Goal: Transaction & Acquisition: Purchase product/service

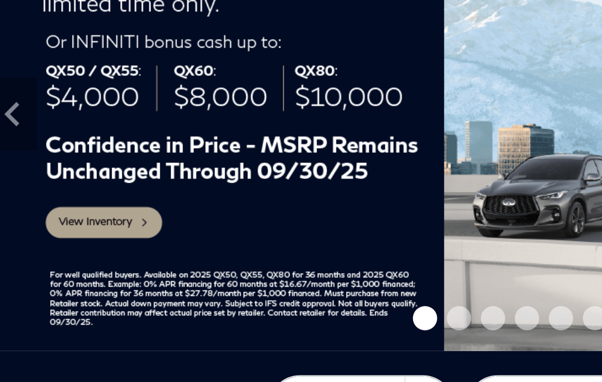
click at [34, 98] on img at bounding box center [302, 178] width 602 height 211
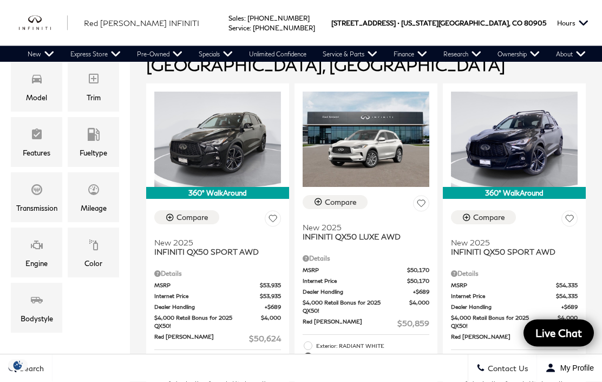
scroll to position [216, 0]
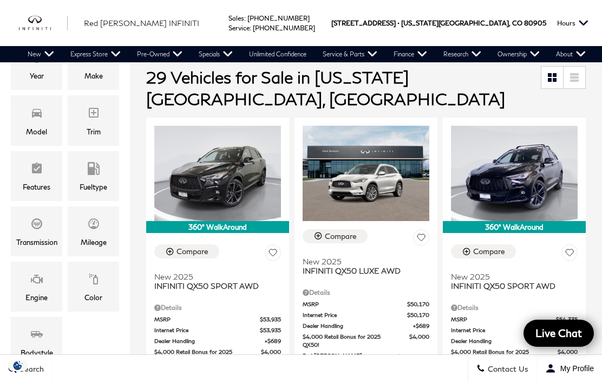
click at [28, 126] on div "Model" at bounding box center [36, 132] width 21 height 12
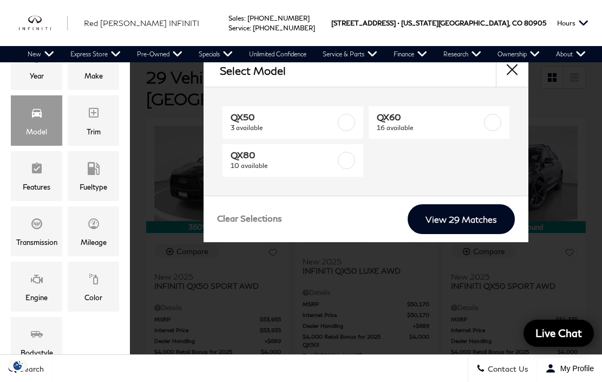
click at [352, 165] on label at bounding box center [346, 160] width 17 height 17
type input "$81,389"
checkbox input "true"
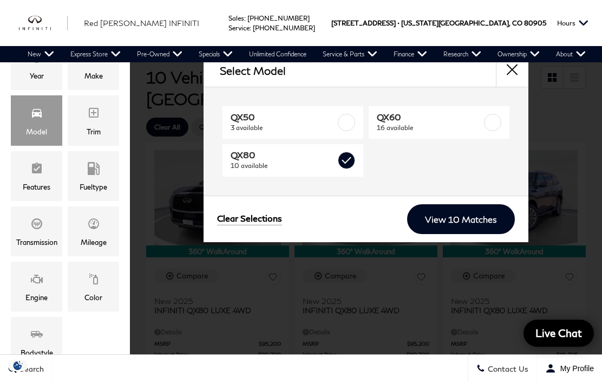
scroll to position [2, 0]
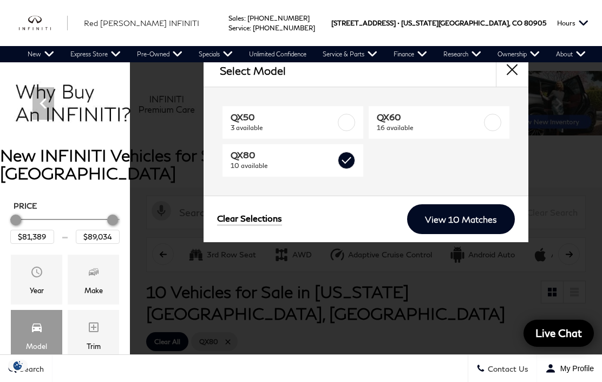
click at [471, 219] on link "View 10 Matches" at bounding box center [461, 219] width 108 height 30
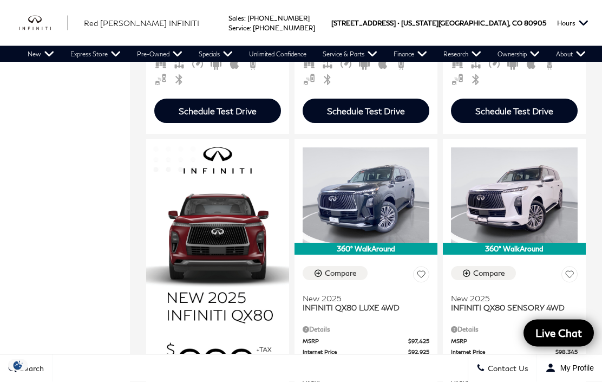
scroll to position [634, 0]
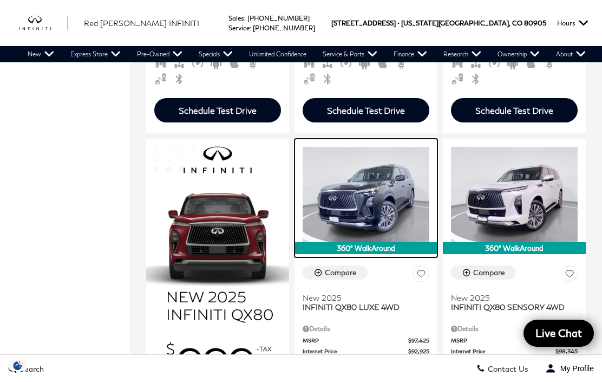
click at [393, 157] on img at bounding box center [366, 194] width 127 height 95
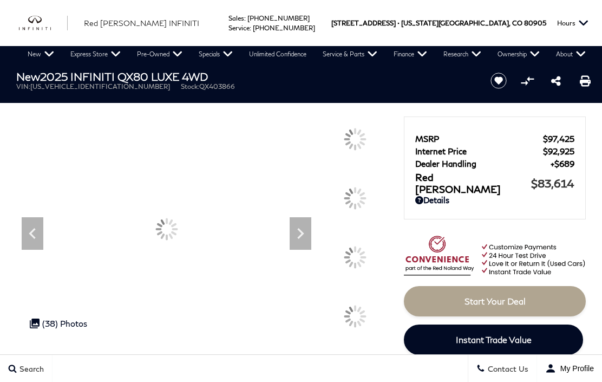
click at [306, 235] on icon "Next" at bounding box center [301, 234] width 22 height 22
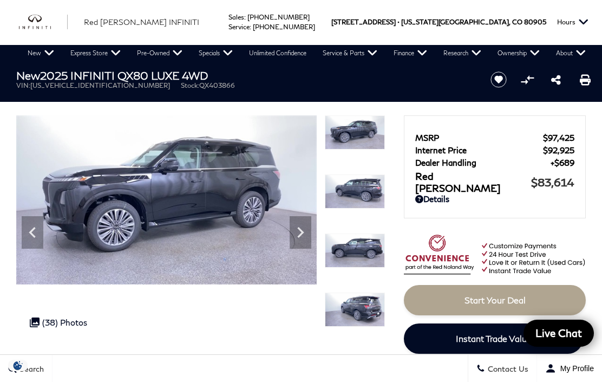
click at [304, 242] on icon "Next" at bounding box center [301, 233] width 22 height 22
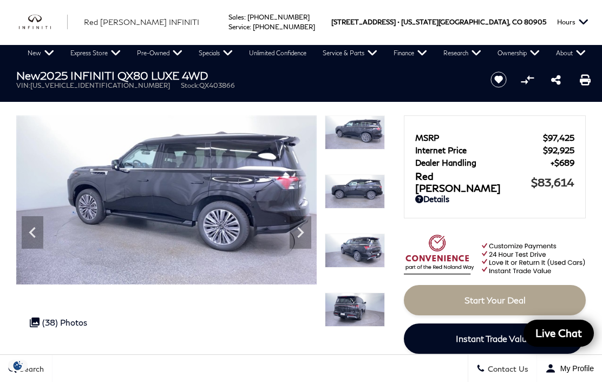
click at [303, 242] on icon "Next" at bounding box center [301, 233] width 22 height 22
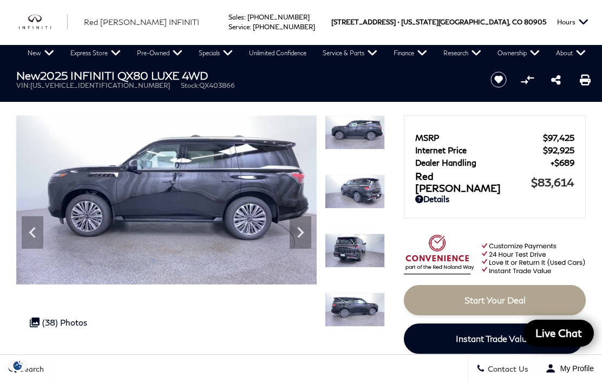
click at [305, 241] on icon "Next" at bounding box center [301, 233] width 22 height 22
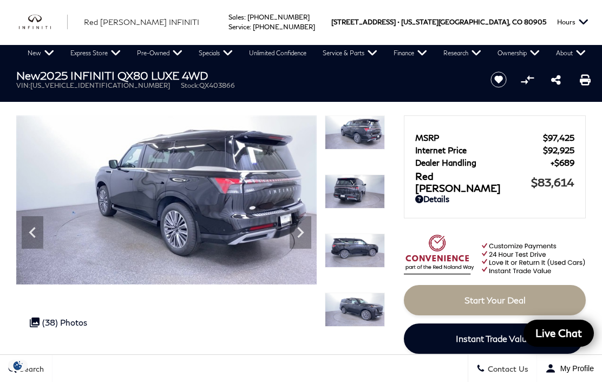
click at [308, 242] on icon "Next" at bounding box center [301, 233] width 22 height 22
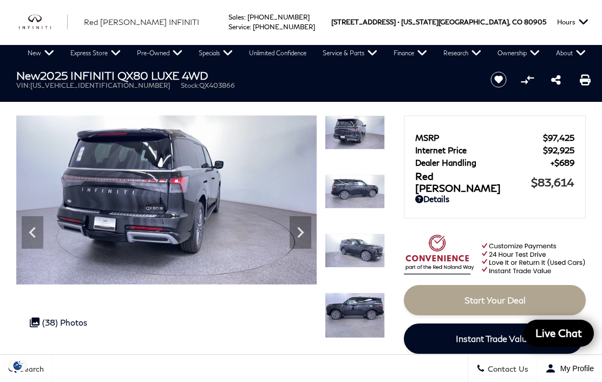
click at [307, 236] on icon "Next" at bounding box center [301, 233] width 22 height 22
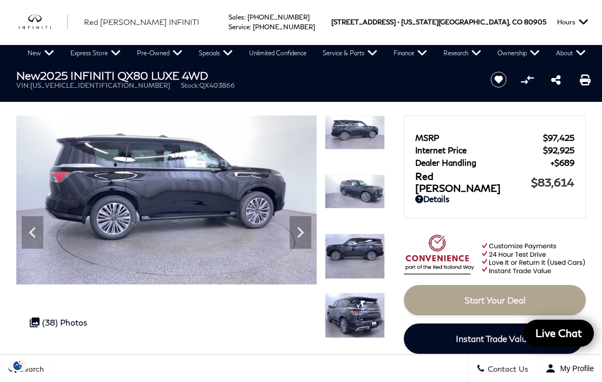
click at [308, 241] on icon "Next" at bounding box center [301, 233] width 22 height 22
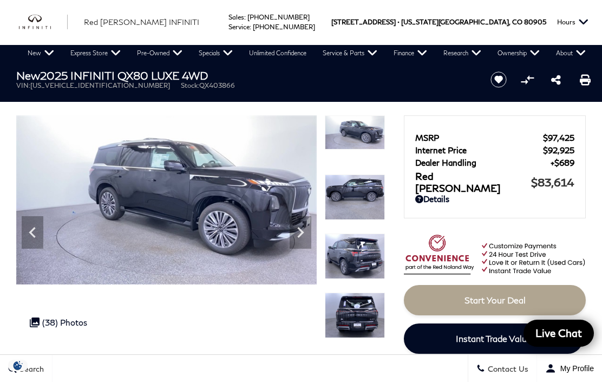
click at [310, 242] on icon "Next" at bounding box center [301, 233] width 22 height 22
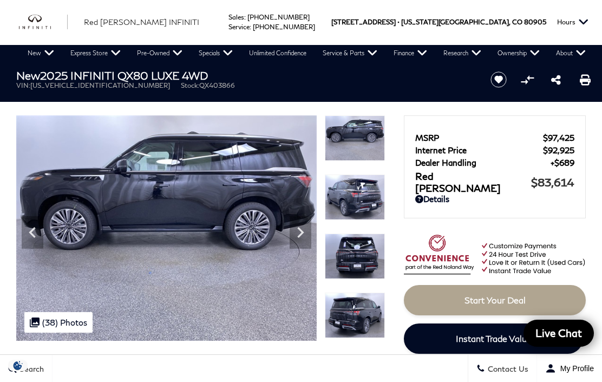
click at [309, 242] on icon "Next" at bounding box center [301, 233] width 22 height 22
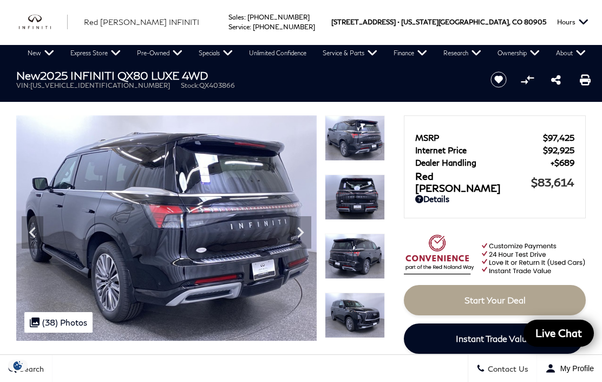
click at [309, 243] on icon "Next" at bounding box center [301, 233] width 22 height 22
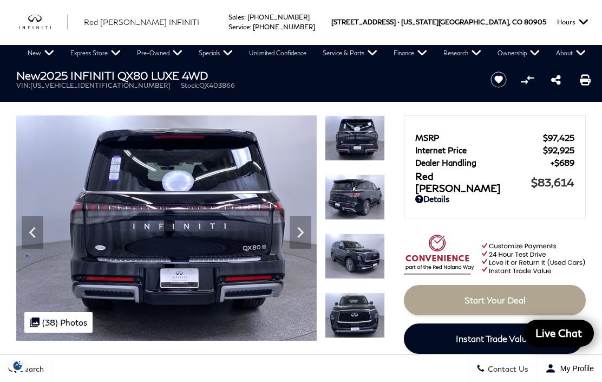
click at [310, 238] on icon "Next" at bounding box center [301, 233] width 22 height 22
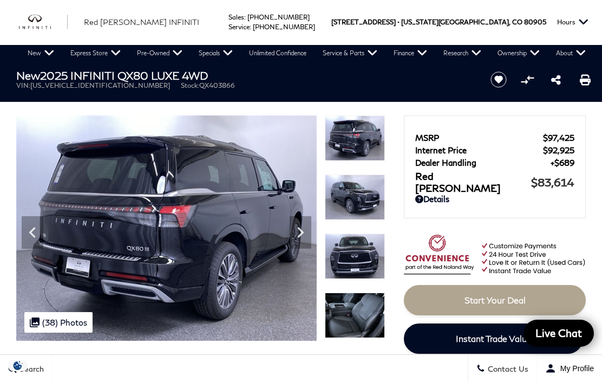
click at [314, 236] on img at bounding box center [166, 227] width 301 height 225
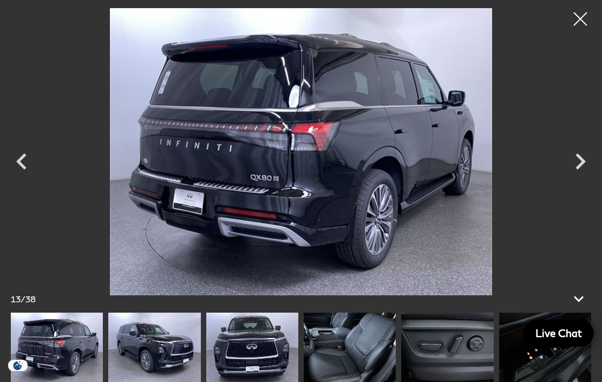
click at [583, 178] on icon "Next" at bounding box center [580, 161] width 33 height 33
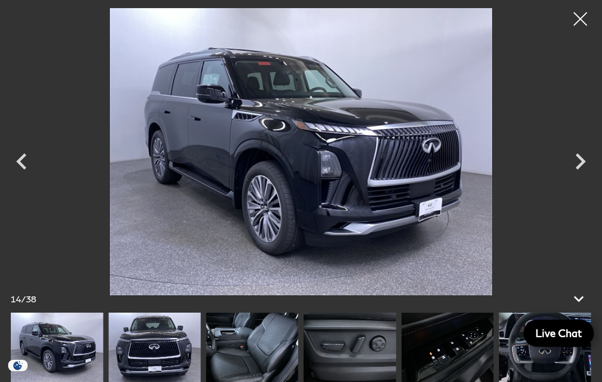
click at [583, 178] on icon "Next" at bounding box center [580, 161] width 33 height 33
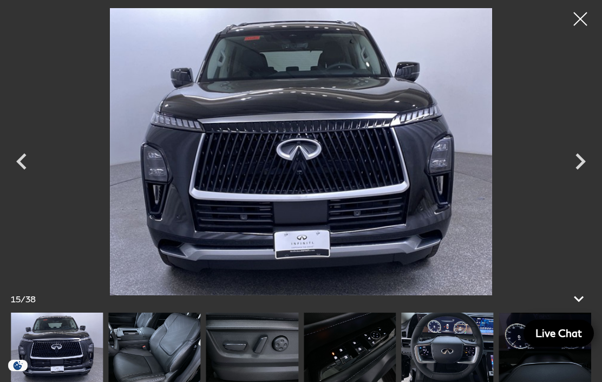
click at [588, 178] on icon "Next" at bounding box center [580, 161] width 33 height 33
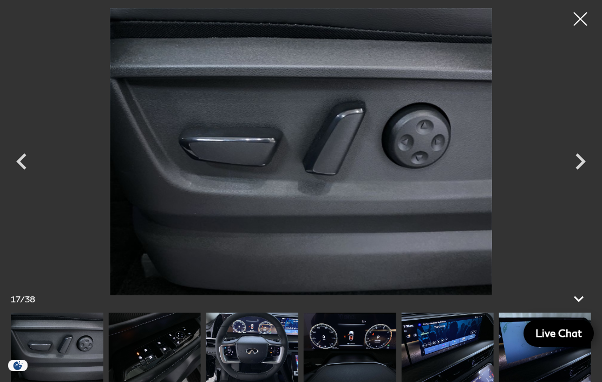
click at [586, 178] on icon "Next" at bounding box center [580, 161] width 33 height 33
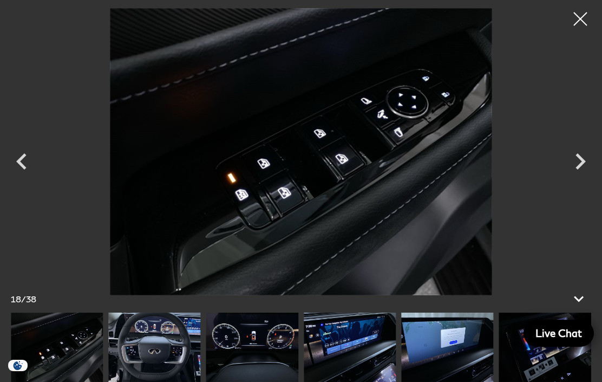
click at [590, 178] on icon "Next" at bounding box center [580, 161] width 33 height 33
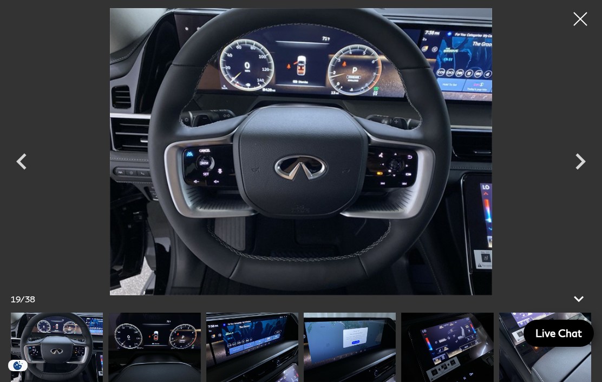
click at [592, 178] on icon "Next" at bounding box center [580, 161] width 33 height 33
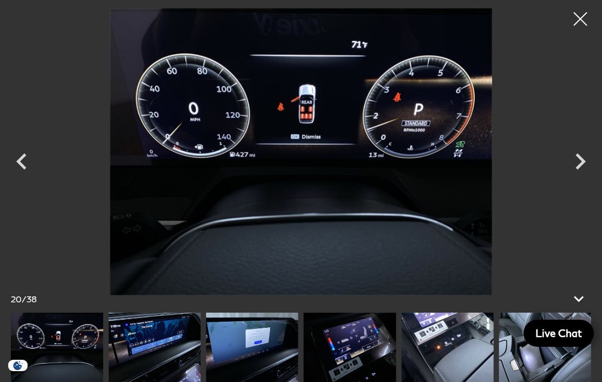
click at [589, 178] on icon "Next" at bounding box center [580, 161] width 33 height 33
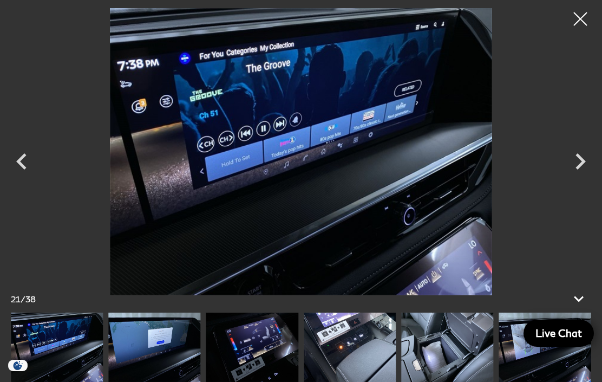
click at [590, 178] on icon "Next" at bounding box center [580, 161] width 33 height 33
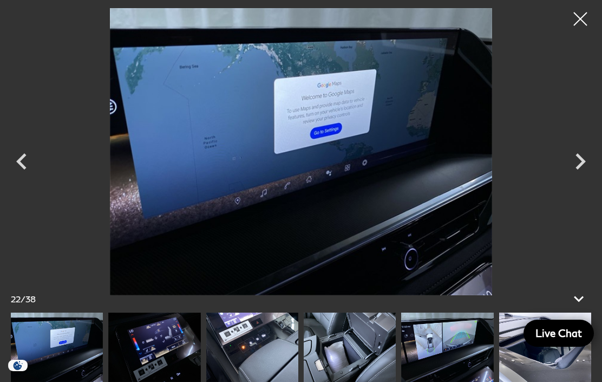
click at [588, 178] on icon "Next" at bounding box center [580, 161] width 33 height 33
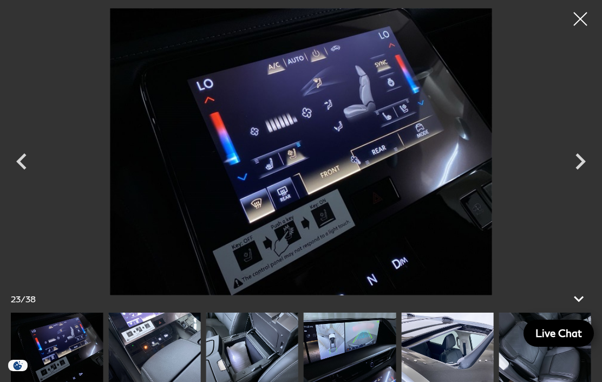
click at [589, 178] on icon "Next" at bounding box center [580, 161] width 33 height 33
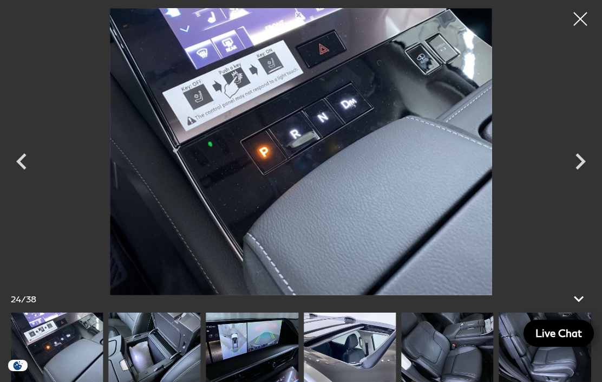
click at [589, 178] on icon "Next" at bounding box center [580, 161] width 33 height 33
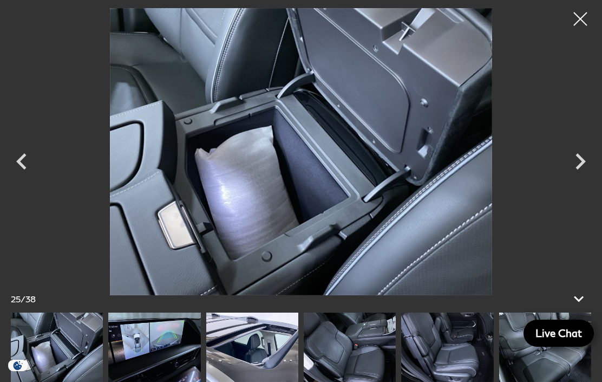
click at [593, 178] on icon "Next" at bounding box center [580, 161] width 33 height 33
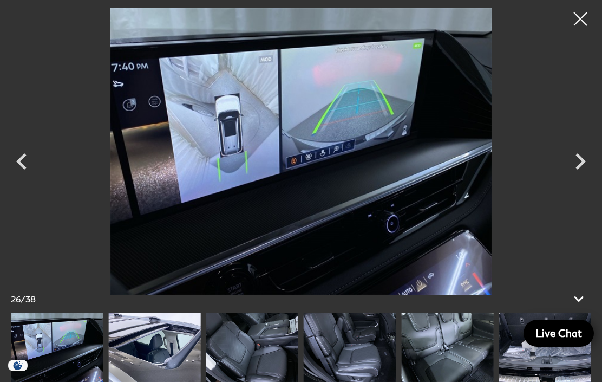
click at [591, 178] on icon "Next" at bounding box center [580, 161] width 33 height 33
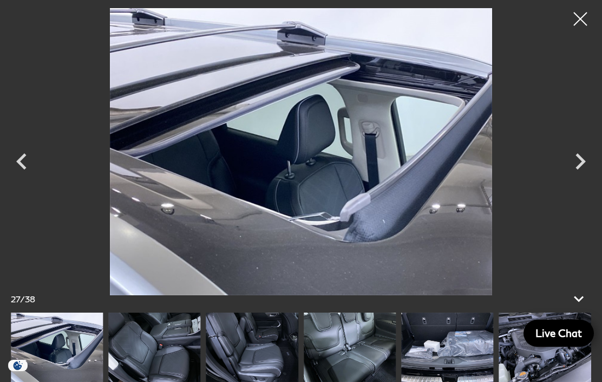
click at [595, 178] on icon "Next" at bounding box center [580, 161] width 33 height 33
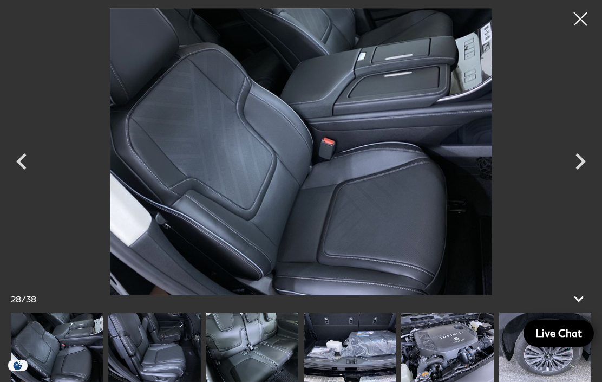
click at [596, 178] on icon "Next" at bounding box center [580, 161] width 33 height 33
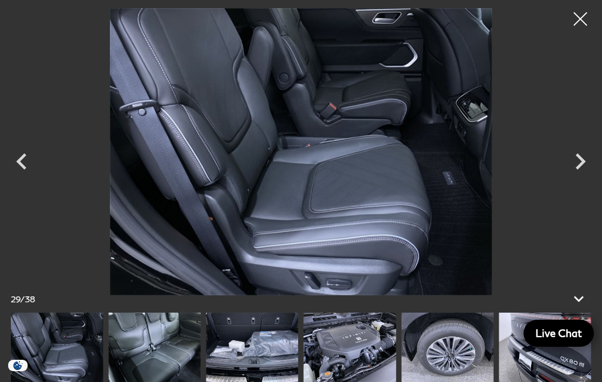
click at [596, 178] on icon "Next" at bounding box center [580, 161] width 33 height 33
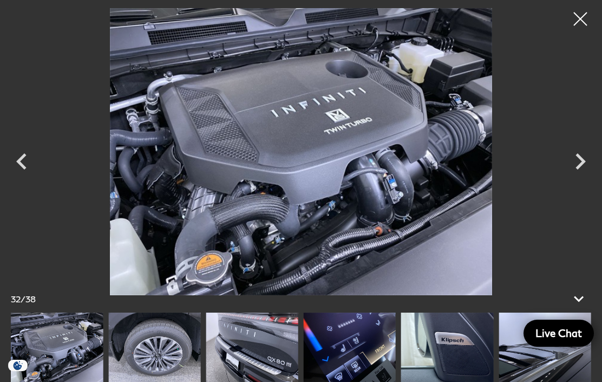
click at [26, 178] on icon "Previous" at bounding box center [21, 161] width 33 height 33
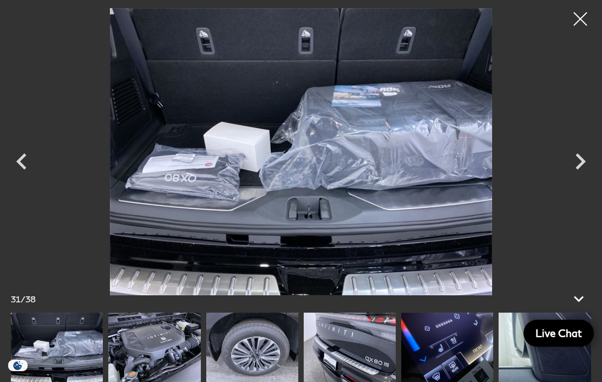
click at [24, 178] on icon "Previous" at bounding box center [21, 161] width 33 height 33
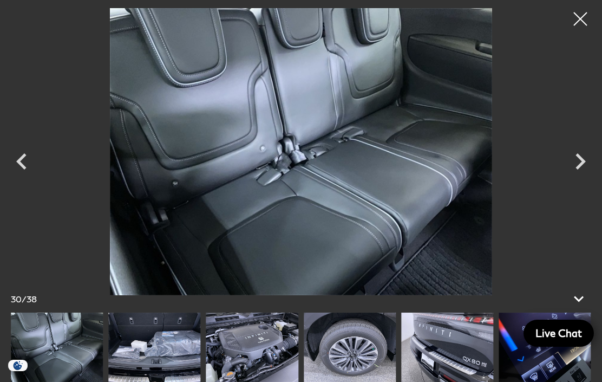
click at [24, 178] on icon "Previous" at bounding box center [21, 161] width 33 height 33
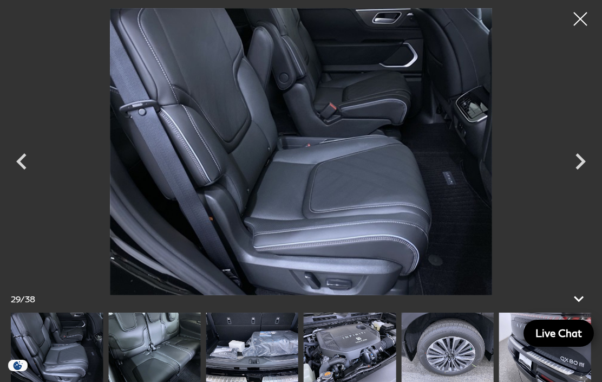
click at [595, 178] on icon "Next" at bounding box center [580, 161] width 33 height 33
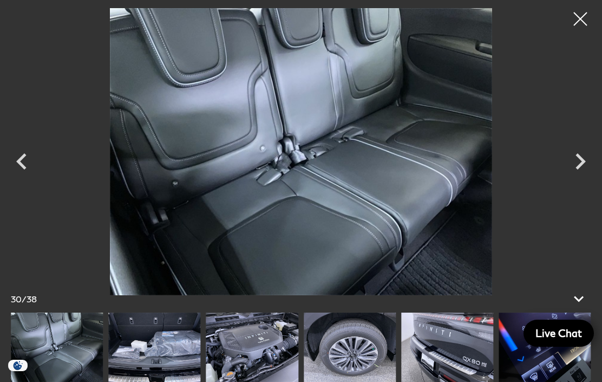
click at [588, 178] on icon "Next" at bounding box center [580, 161] width 33 height 33
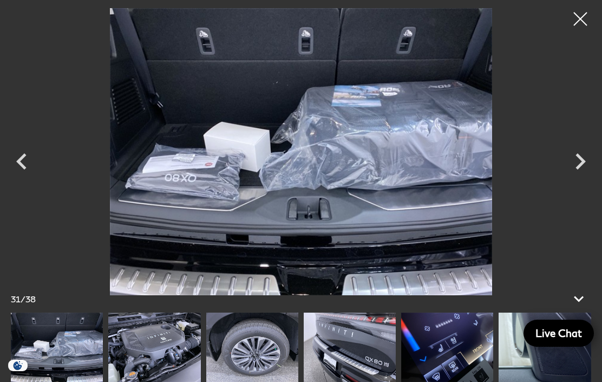
click at [588, 178] on icon "Next" at bounding box center [580, 161] width 33 height 33
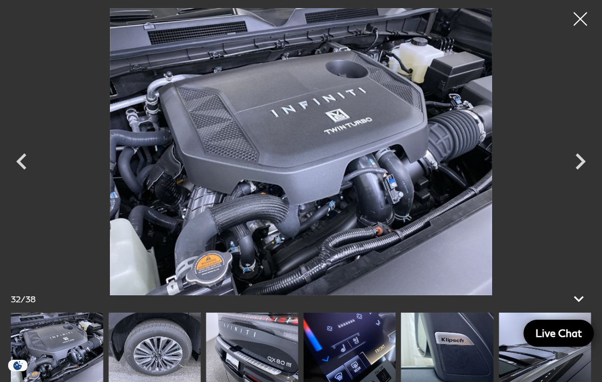
click at [587, 178] on icon "Next" at bounding box center [580, 161] width 33 height 33
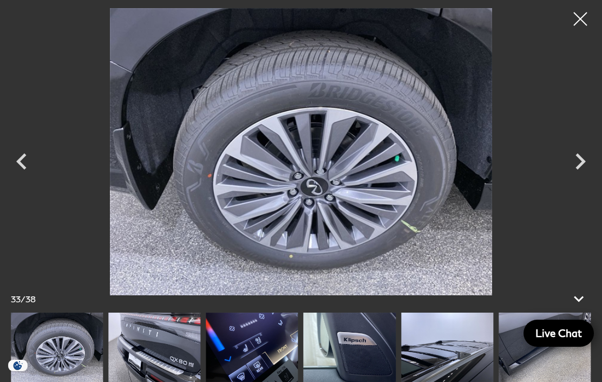
click at [590, 178] on icon "Next" at bounding box center [580, 161] width 33 height 33
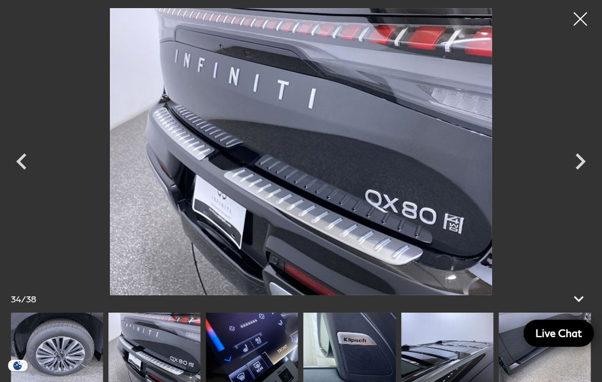
click at [589, 178] on icon "Next" at bounding box center [580, 161] width 33 height 33
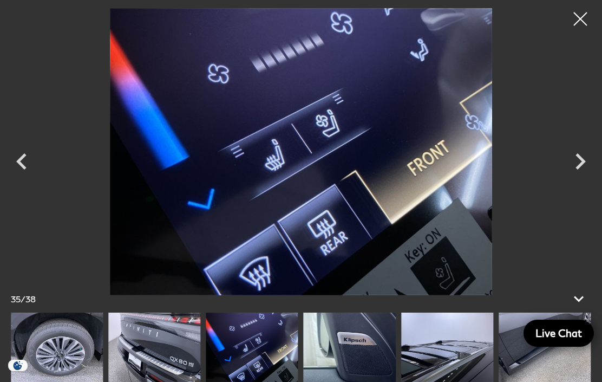
click at [589, 178] on icon "Next" at bounding box center [580, 161] width 33 height 33
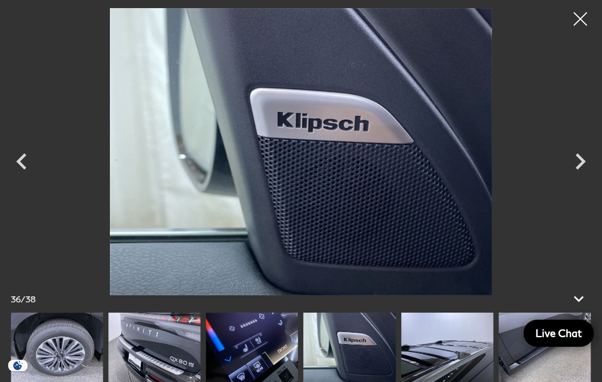
click at [590, 178] on icon "Next" at bounding box center [580, 161] width 33 height 33
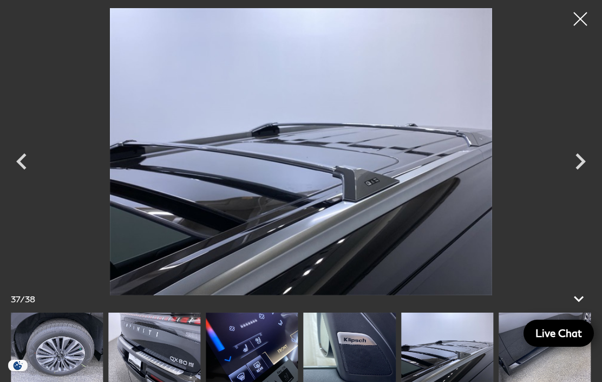
click at [590, 178] on icon "Next" at bounding box center [580, 161] width 33 height 33
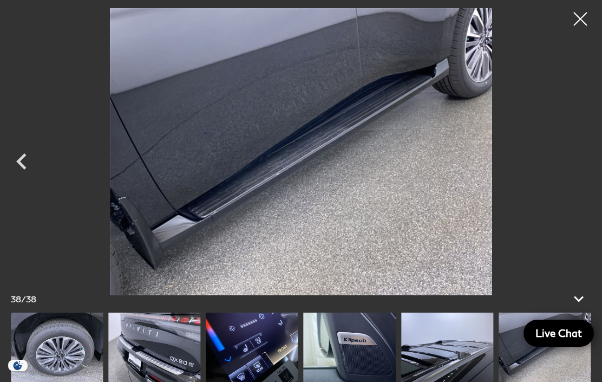
click at [591, 191] on div at bounding box center [301, 151] width 602 height 287
click at [587, 21] on div at bounding box center [580, 18] width 27 height 27
